Goal: Task Accomplishment & Management: Use online tool/utility

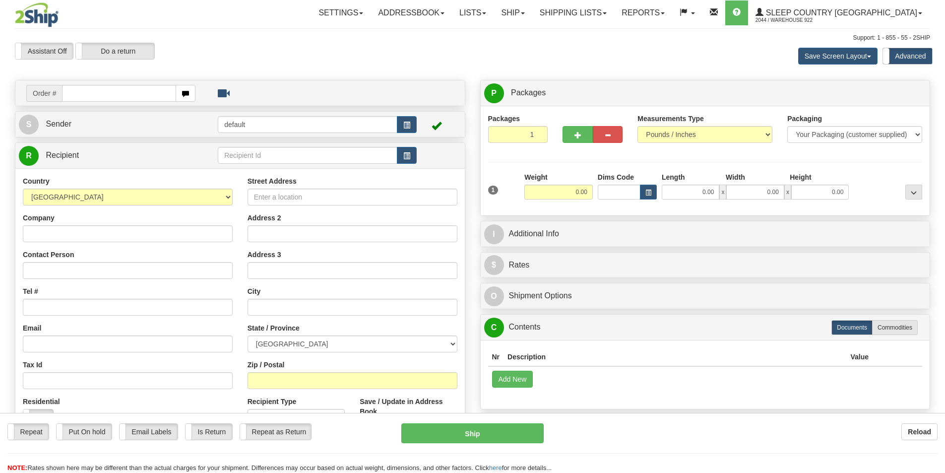
click at [136, 94] on input "text" at bounding box center [119, 93] width 114 height 17
type input "9000I142294"
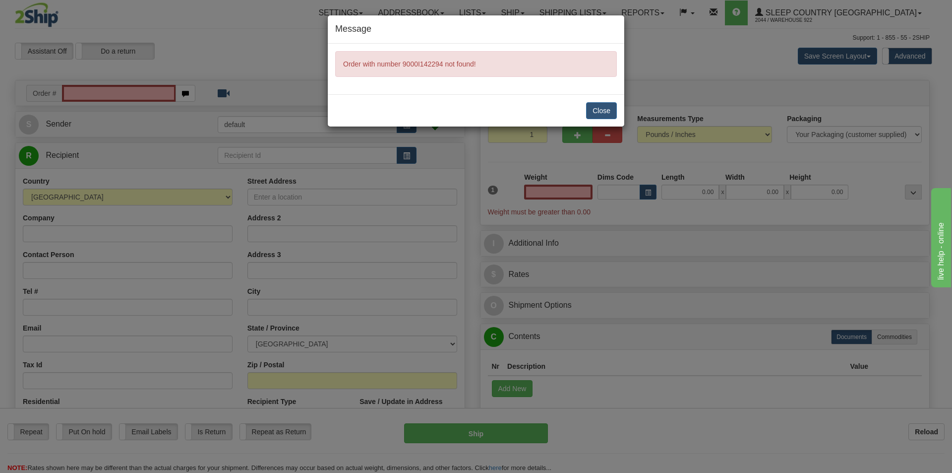
type input "0.00"
click at [595, 110] on button "Close" at bounding box center [601, 110] width 31 height 17
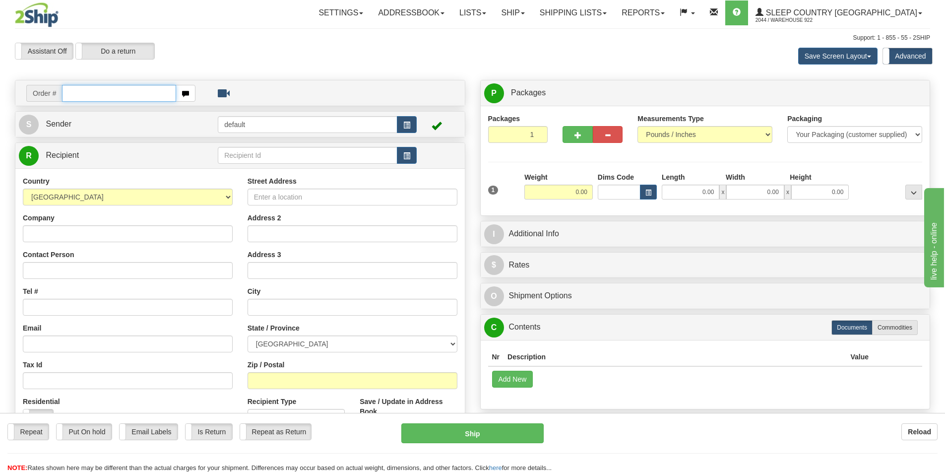
click at [116, 95] on input "text" at bounding box center [119, 93] width 114 height 17
type input "9000I142294"
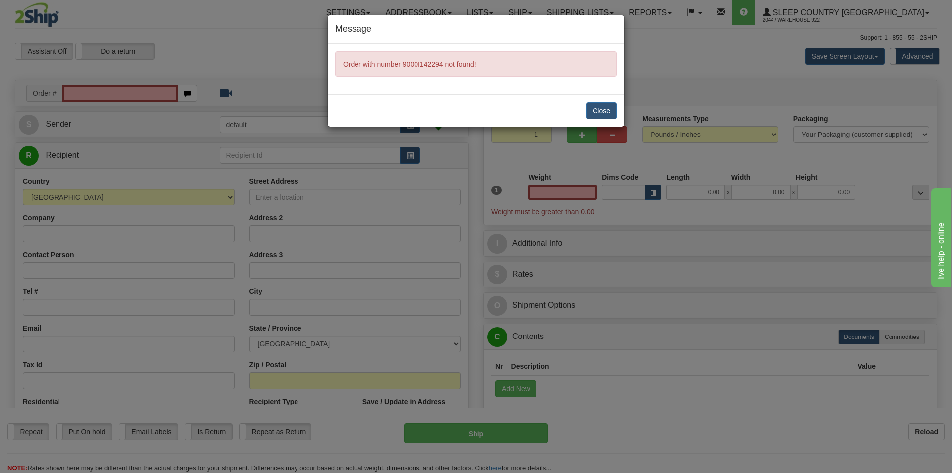
type input "0.00"
click at [604, 110] on button "Close" at bounding box center [601, 110] width 31 height 17
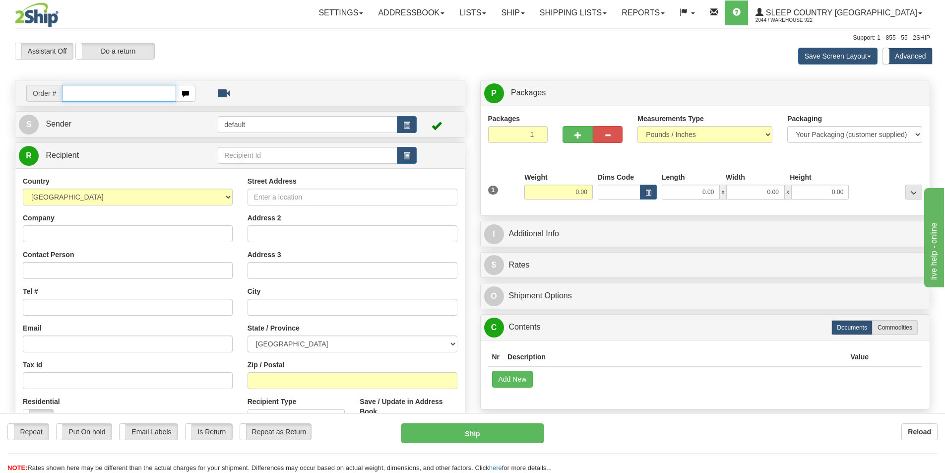
click at [125, 93] on input "text" at bounding box center [119, 93] width 114 height 17
type input "9000I142294"
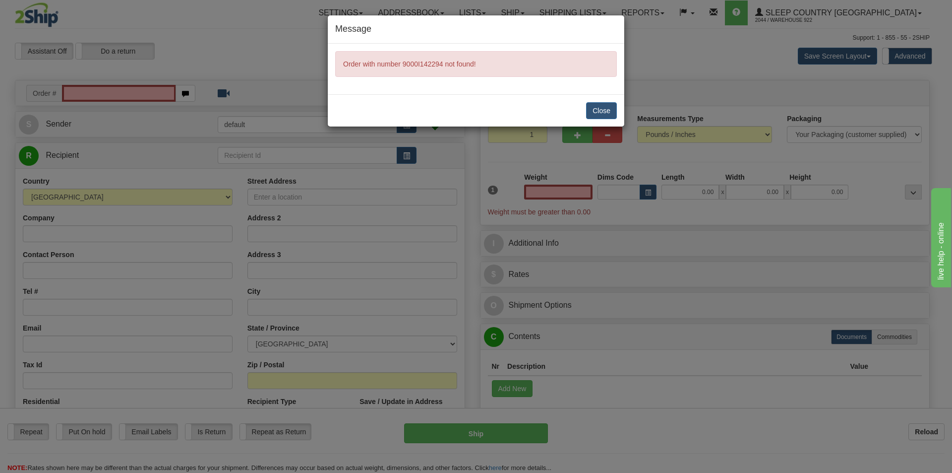
type input "0.00"
click at [593, 112] on button "Close" at bounding box center [601, 110] width 31 height 17
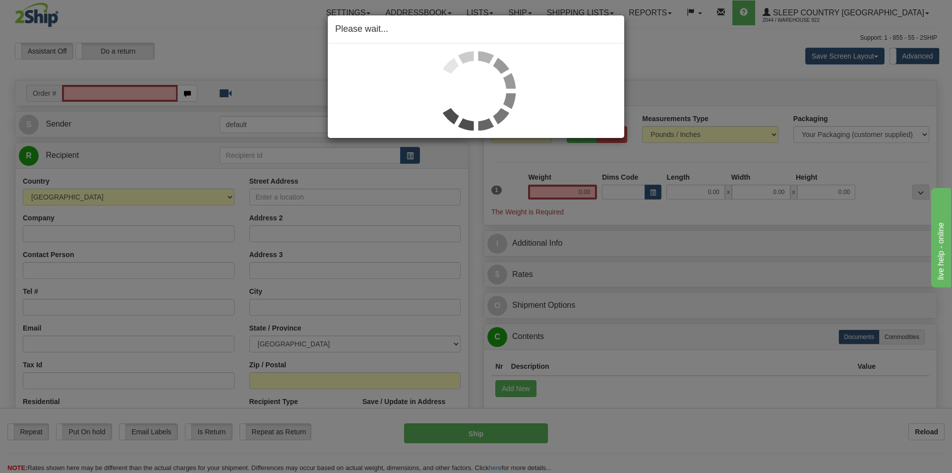
click at [670, 46] on div "Please wait..." at bounding box center [476, 236] width 952 height 473
